Goal: Task Accomplishment & Management: Complete application form

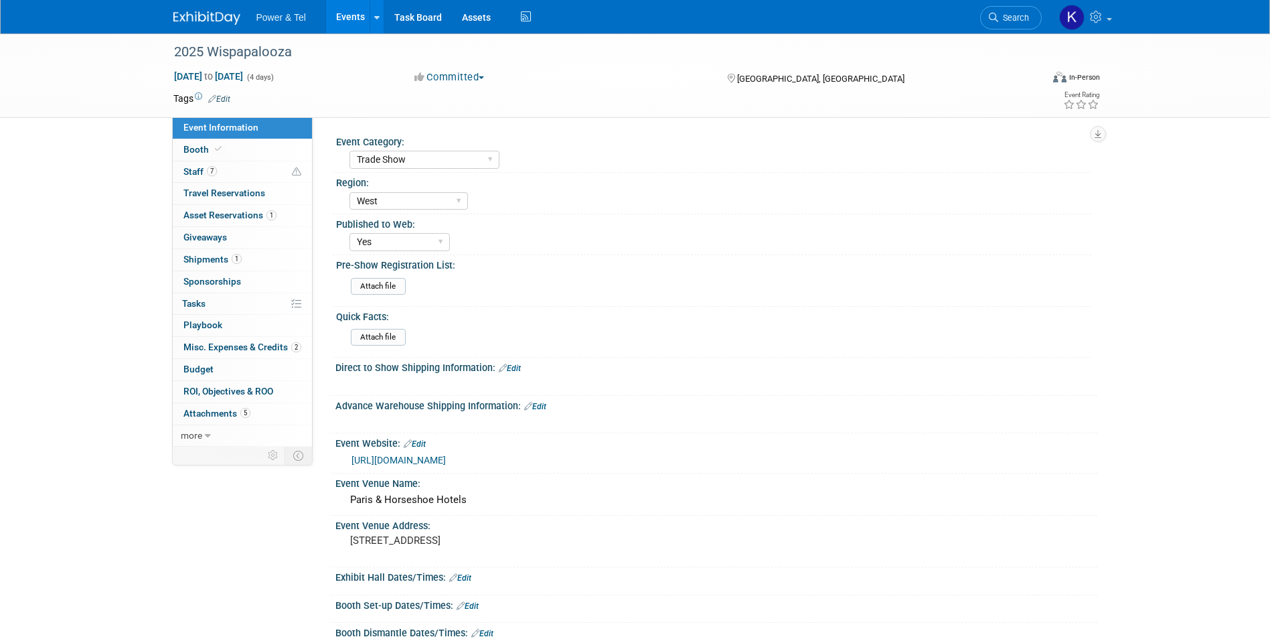
select select "Trade Show"
select select "West"
select select "Yes"
click at [194, 12] on img at bounding box center [206, 17] width 67 height 13
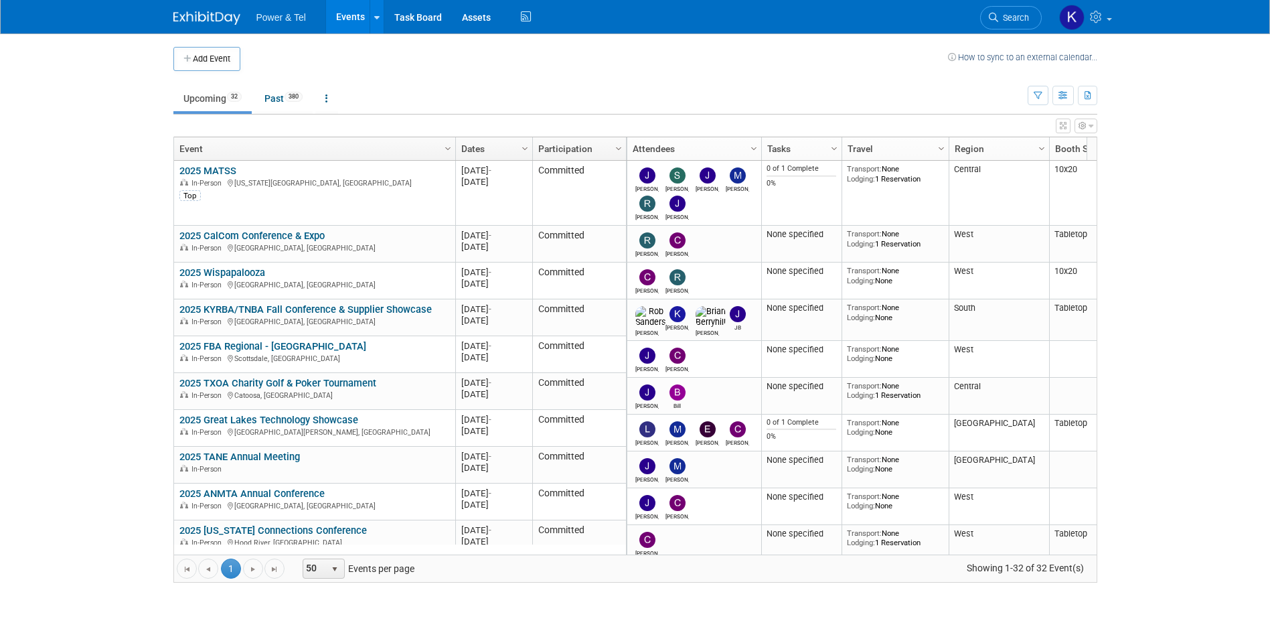
click at [86, 256] on body "Power & Tel Events Add Event Bulk Upload Events Shareable Event Boards Recently…" at bounding box center [635, 319] width 1270 height 639
click at [208, 18] on img at bounding box center [206, 17] width 67 height 13
